Goal: Information Seeking & Learning: Learn about a topic

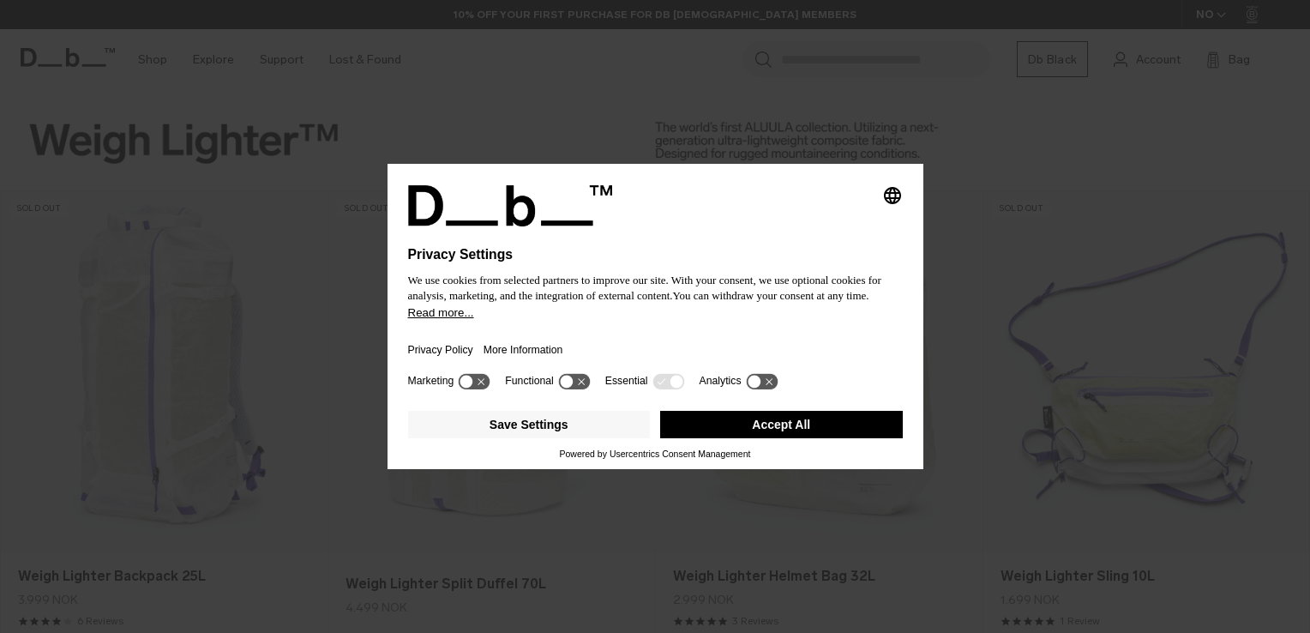
click at [809, 420] on button "Accept All" at bounding box center [781, 424] width 243 height 27
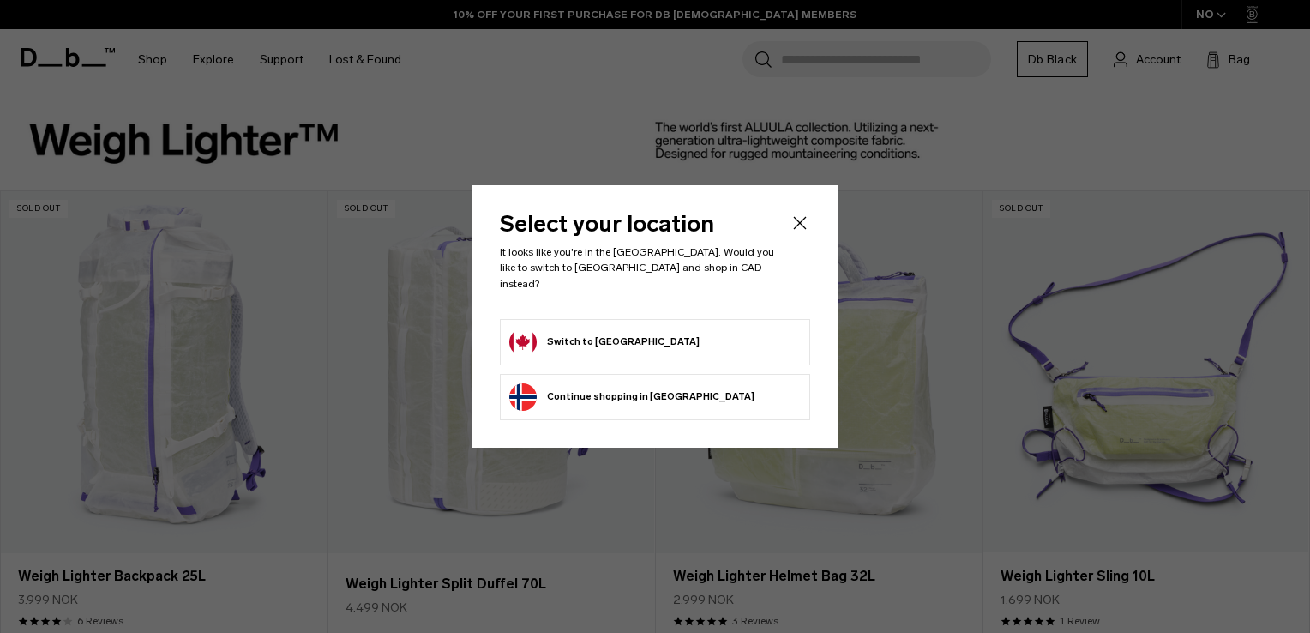
click at [798, 228] on icon "Close" at bounding box center [800, 223] width 21 height 21
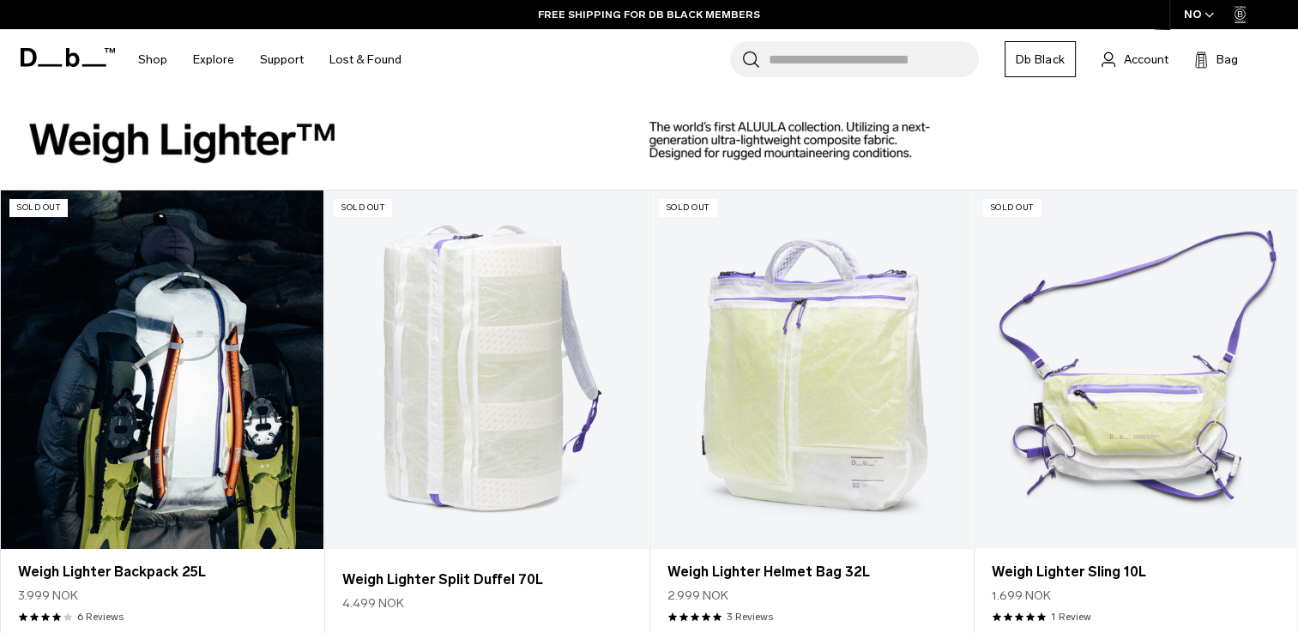
click at [130, 417] on link "Weigh Lighter Backpack 25L" at bounding box center [162, 369] width 322 height 358
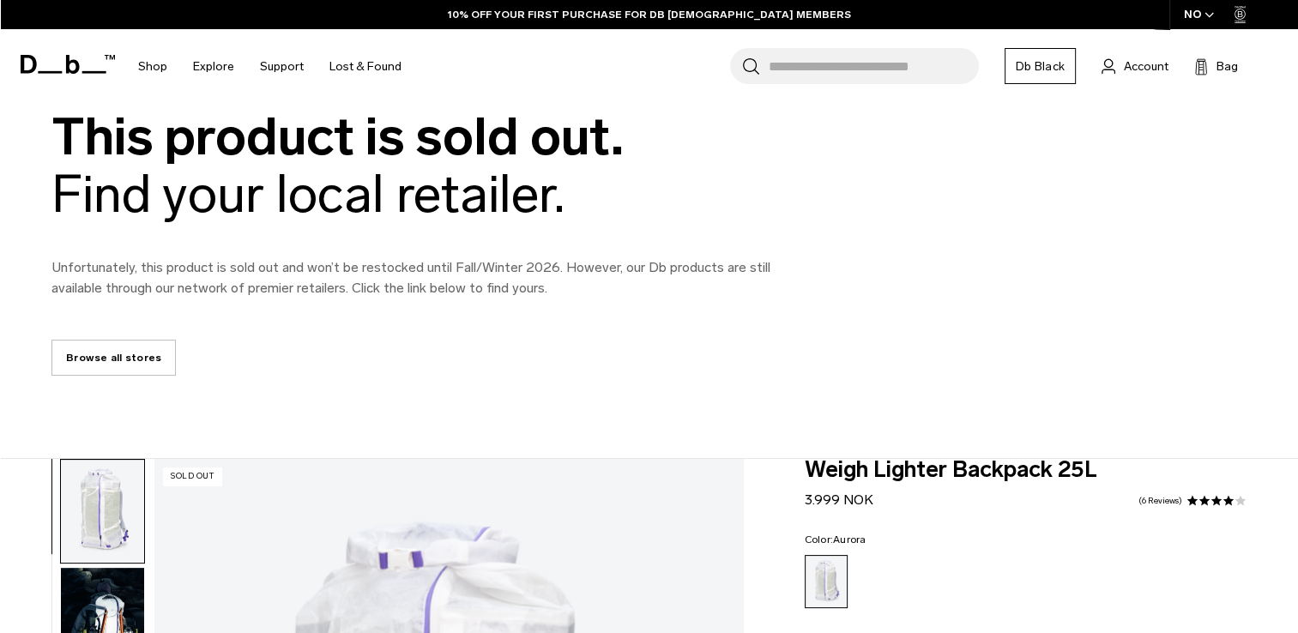
scroll to position [86, 0]
